Goal: Transaction & Acquisition: Obtain resource

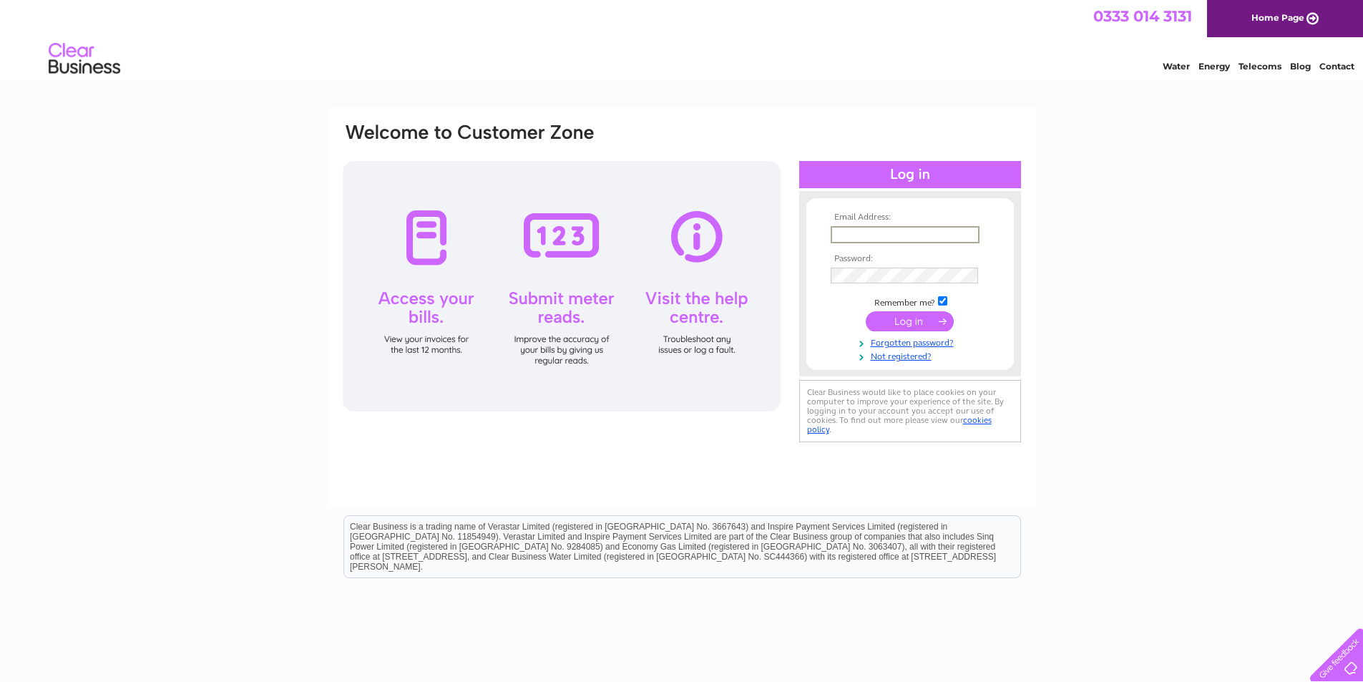
click at [931, 233] on input "text" at bounding box center [905, 234] width 149 height 17
type input "christinelamb06@aol.com"
click at [945, 301] on input "checkbox" at bounding box center [942, 300] width 9 height 9
checkbox input "false"
click at [938, 316] on input "submit" at bounding box center [910, 320] width 88 height 20
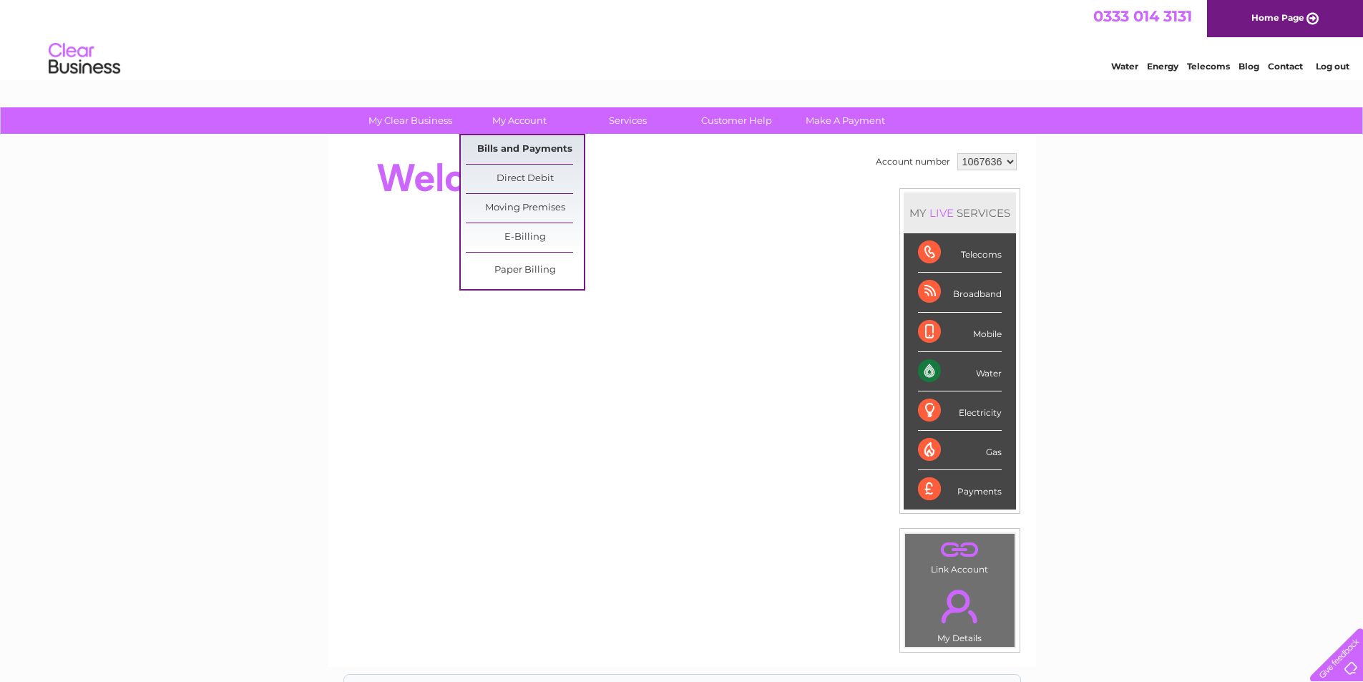
click at [534, 143] on link "Bills and Payments" at bounding box center [525, 149] width 118 height 29
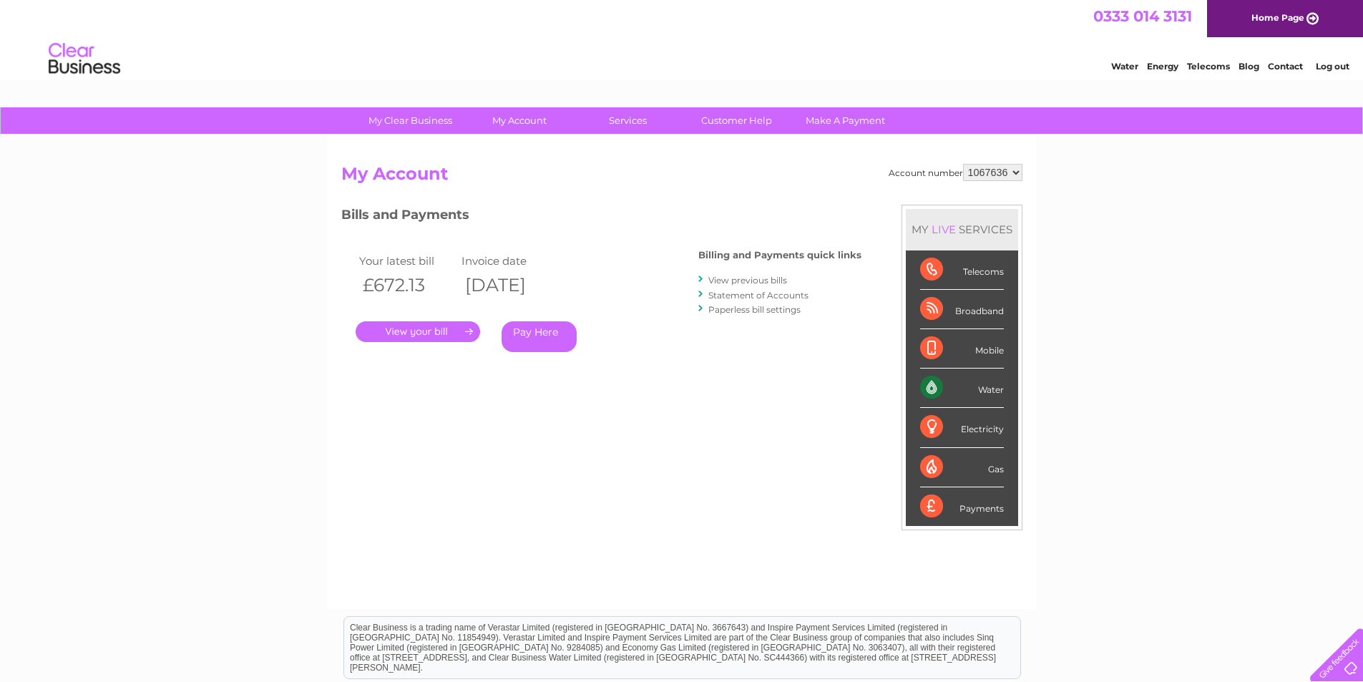
click at [765, 280] on link "View previous bills" at bounding box center [748, 280] width 79 height 11
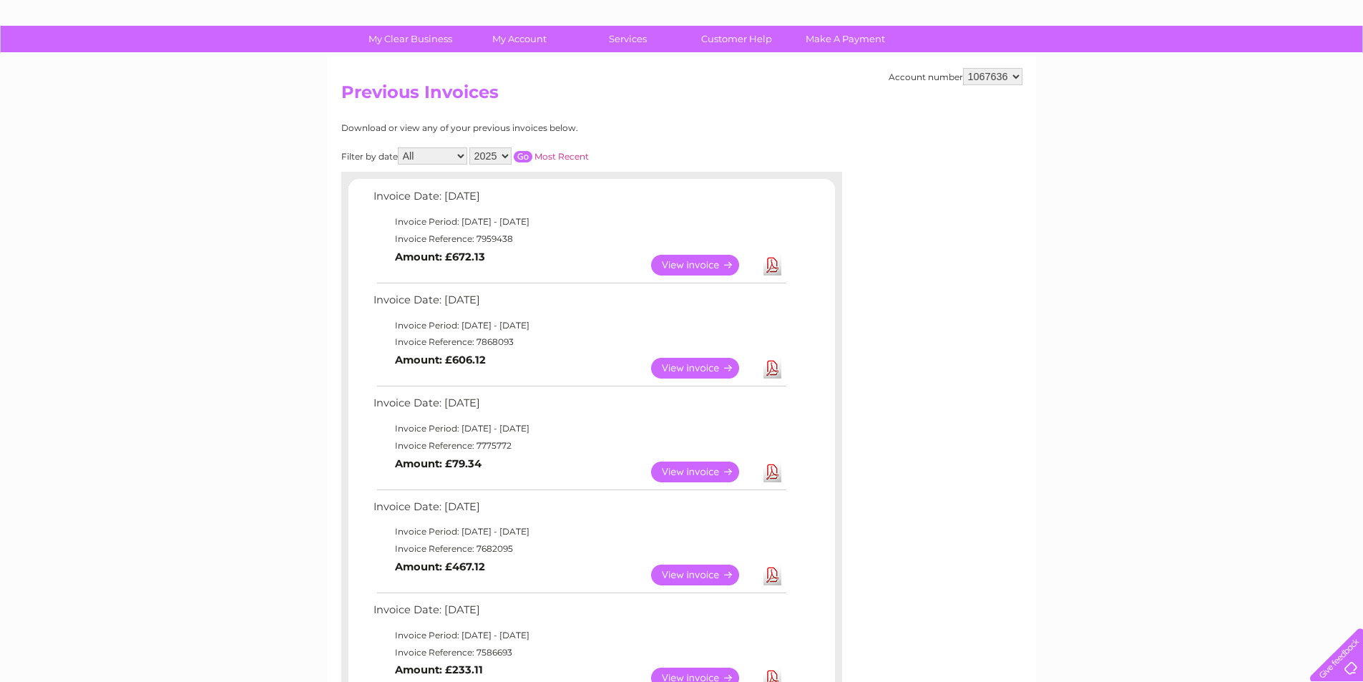
scroll to position [215, 0]
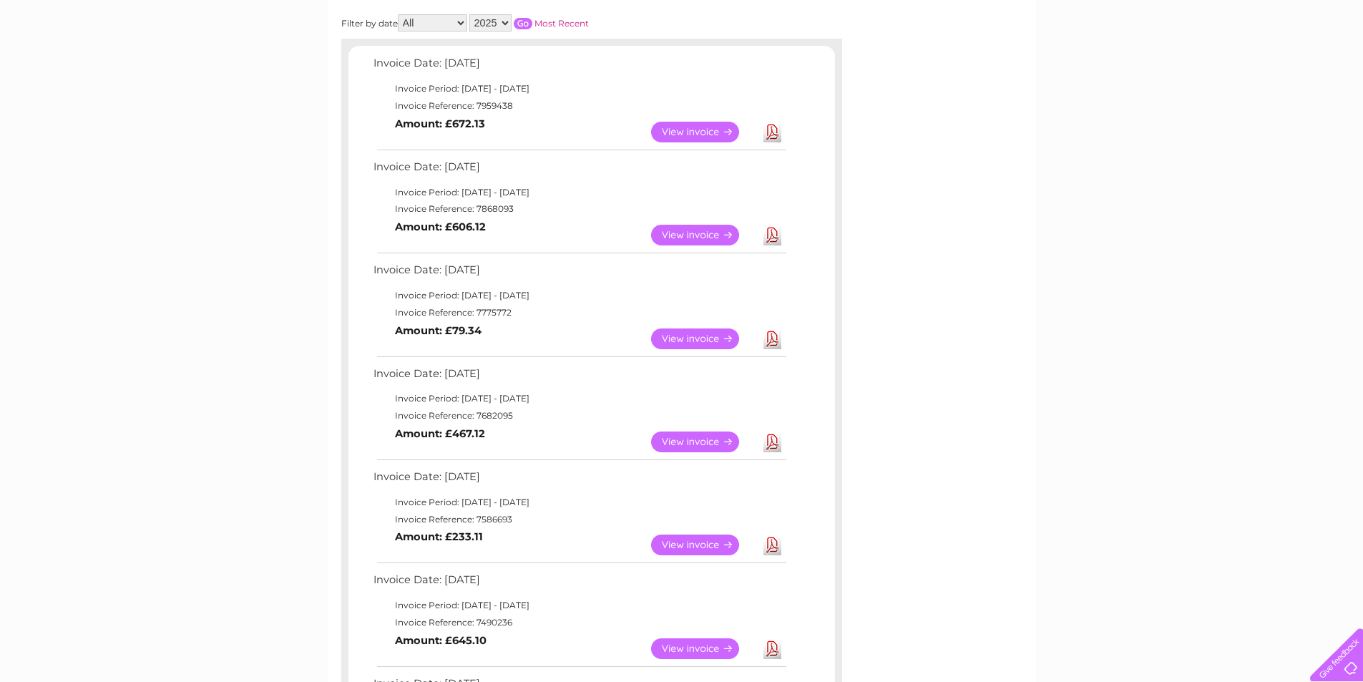
click at [682, 437] on link "View" at bounding box center [703, 442] width 105 height 21
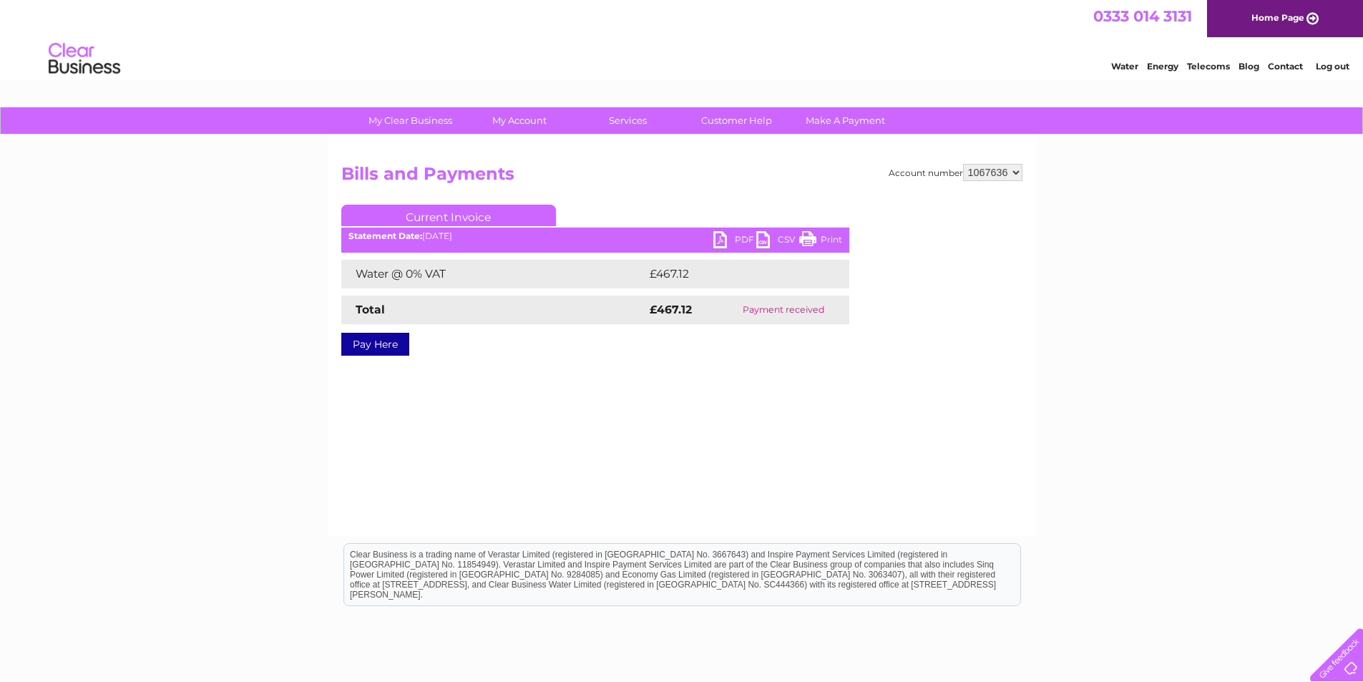
click at [734, 238] on link "PDF" at bounding box center [735, 241] width 43 height 21
